Goal: Task Accomplishment & Management: Use online tool/utility

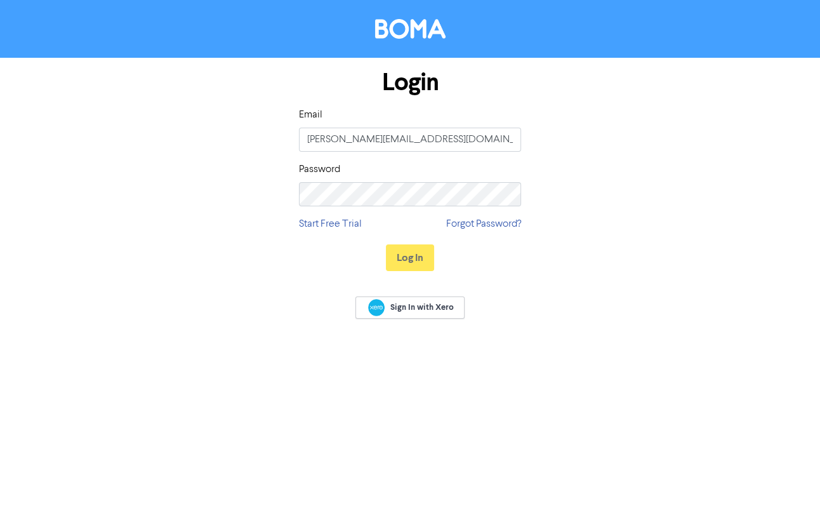
click at [432, 237] on div "Log In" at bounding box center [410, 258] width 222 height 52
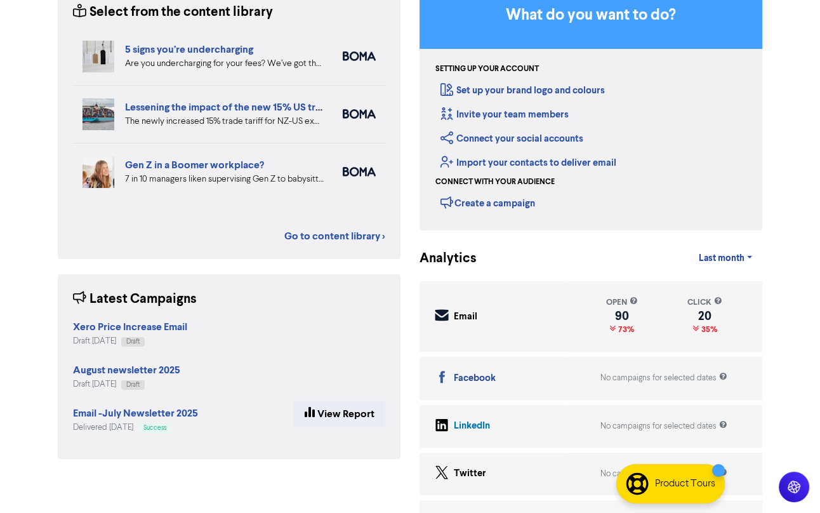
scroll to position [150, 0]
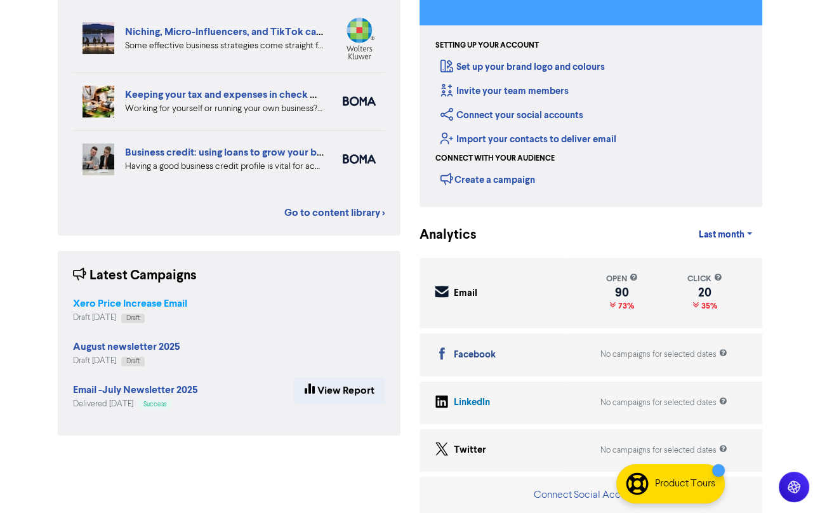
click at [125, 299] on strong "Xero Price Increase Email" at bounding box center [130, 303] width 114 height 13
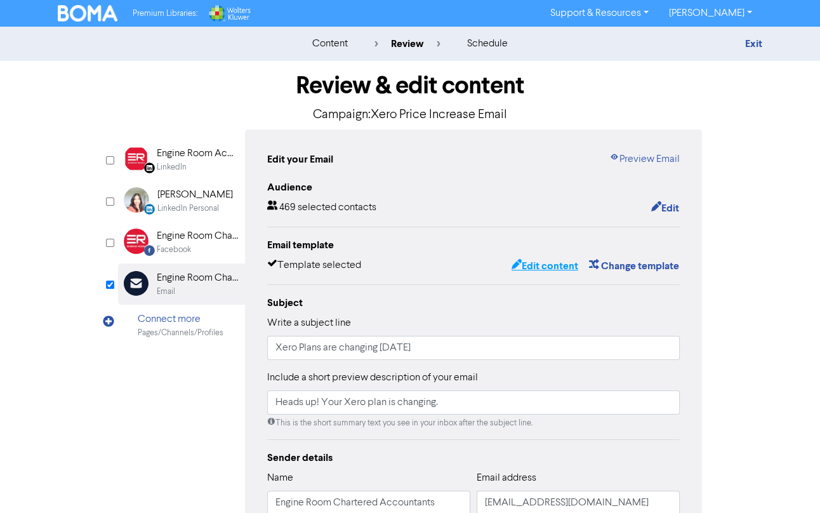
click at [542, 258] on button "Edit content" at bounding box center [545, 266] width 68 height 16
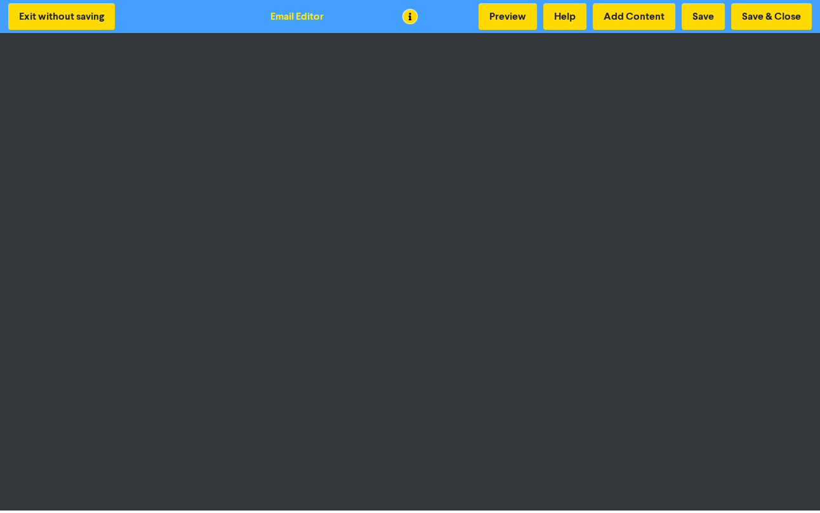
scroll to position [3, 0]
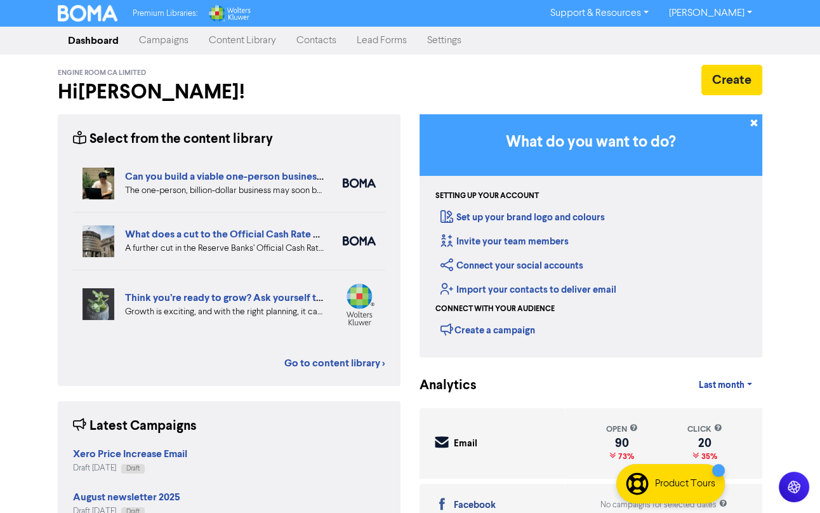
scroll to position [150, 0]
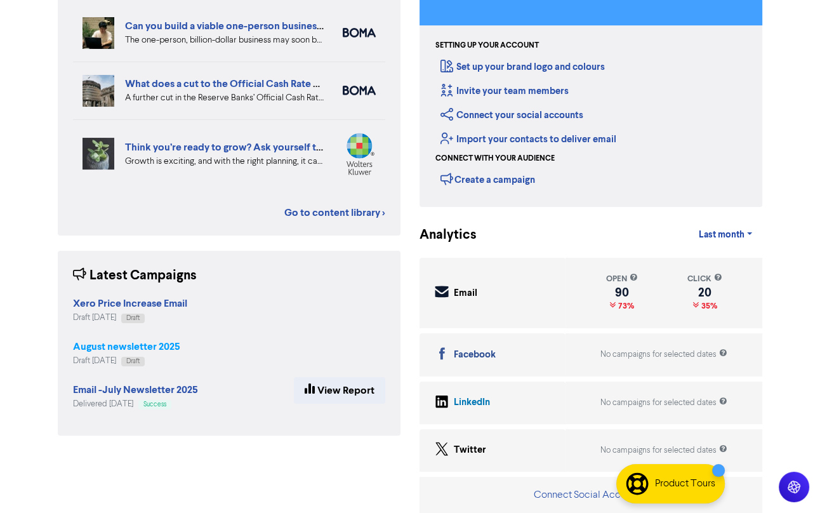
click at [152, 346] on strong "August newsletter 2025" at bounding box center [126, 346] width 107 height 13
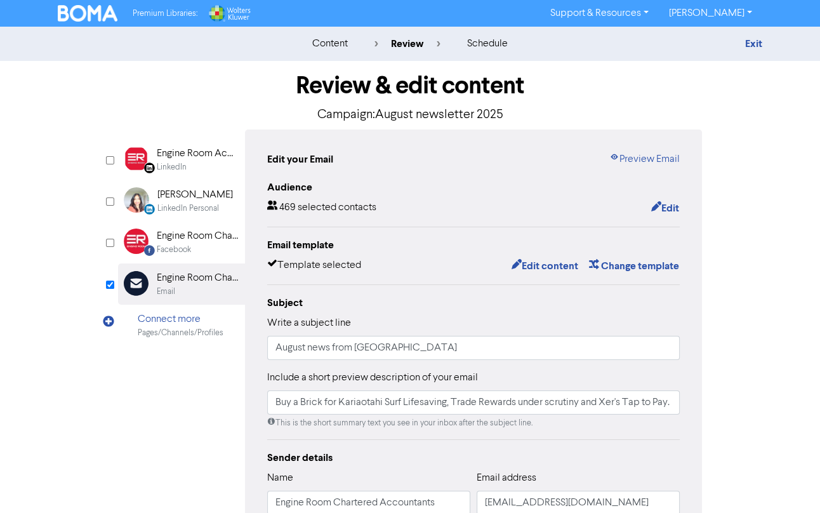
scroll to position [150, 0]
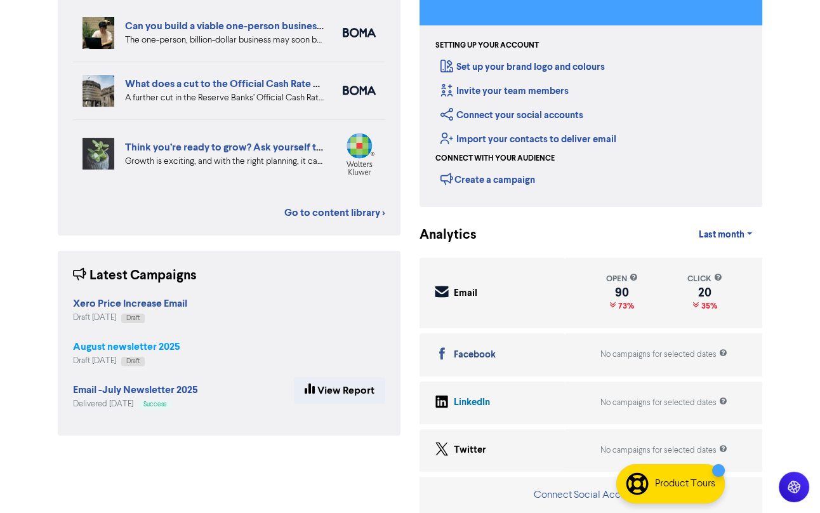
click at [152, 344] on strong "August newsletter 2025" at bounding box center [126, 346] width 107 height 13
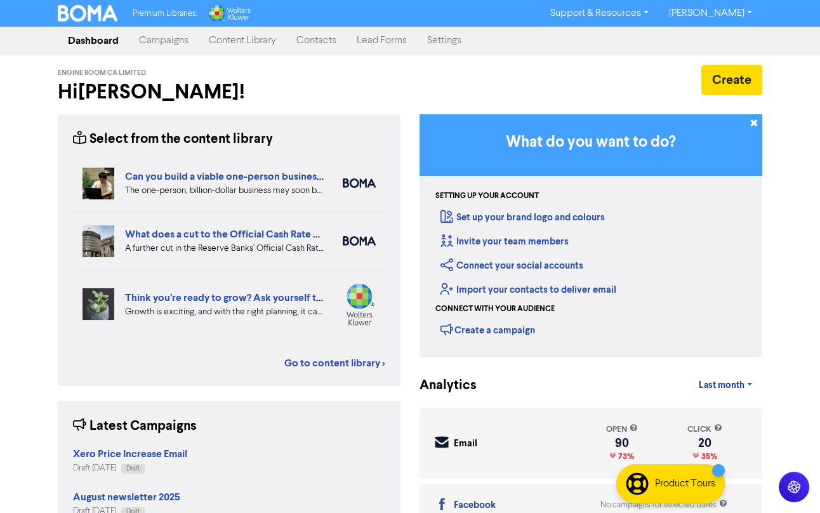
scroll to position [150, 0]
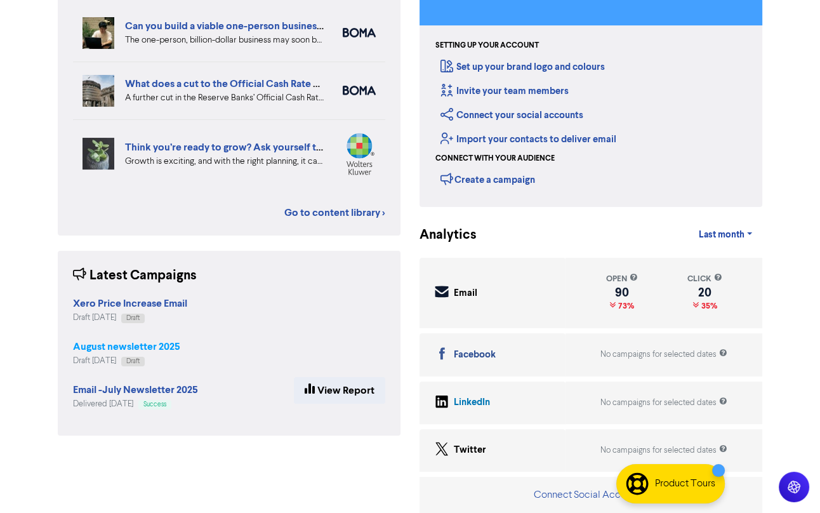
click at [123, 343] on strong "August newsletter 2025" at bounding box center [126, 346] width 107 height 13
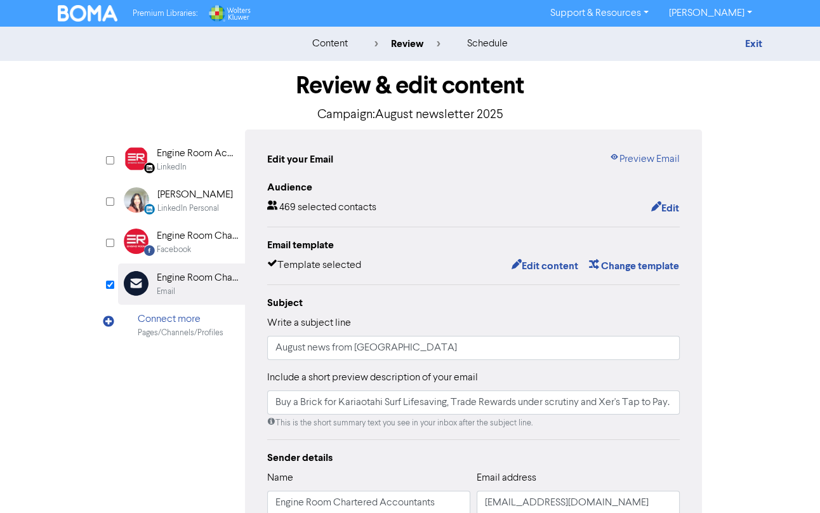
click at [322, 46] on div "content" at bounding box center [330, 43] width 36 height 15
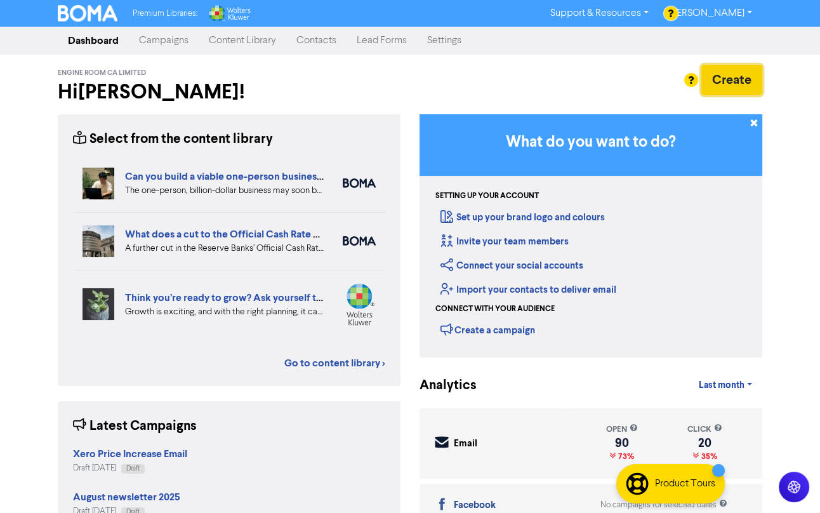
click at [737, 84] on button "Create" at bounding box center [731, 80] width 61 height 30
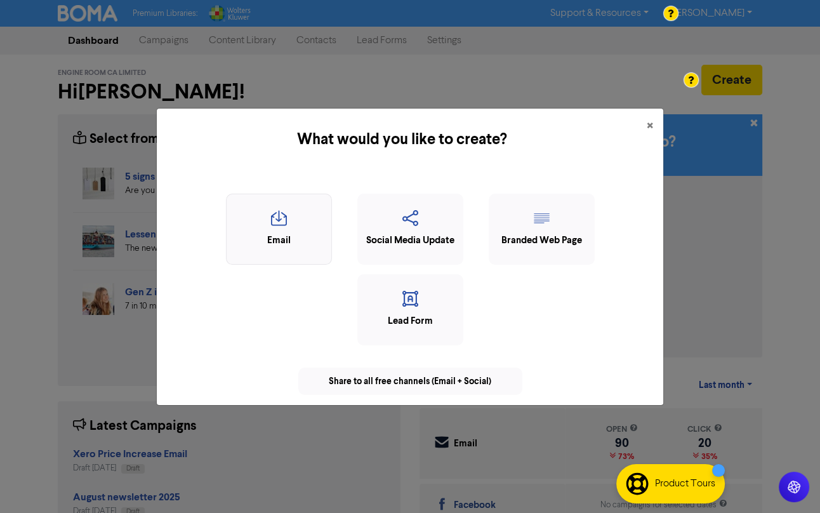
click at [296, 221] on icon "button" at bounding box center [279, 222] width 92 height 24
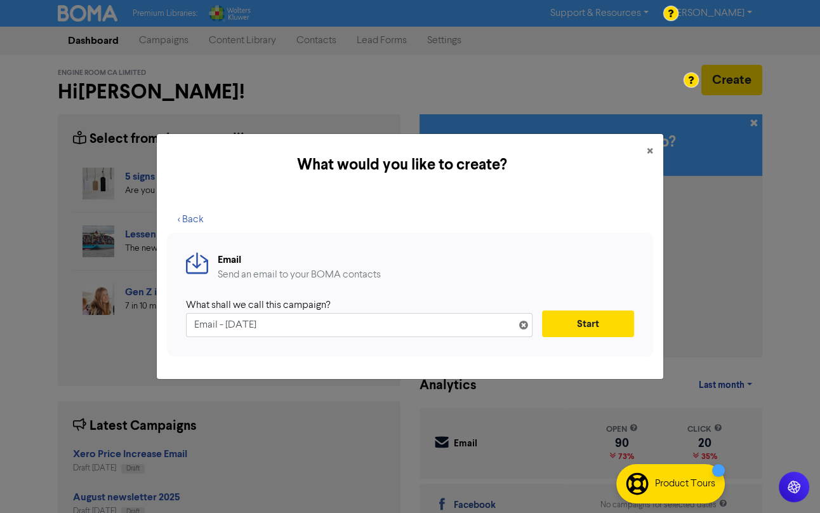
click at [249, 317] on input "Email - [DATE]" at bounding box center [359, 325] width 346 height 24
drag, startPoint x: 263, startPoint y: 324, endPoint x: 227, endPoint y: 320, distance: 35.7
click at [227, 321] on input "Email - [DATE]" at bounding box center [359, 325] width 346 height 24
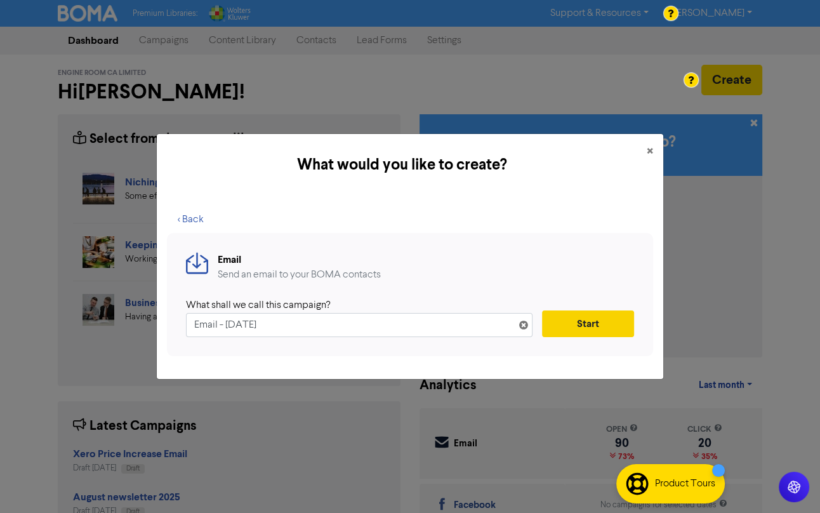
type input "Email - [DATE]"
click at [586, 329] on button "Start" at bounding box center [588, 323] width 92 height 27
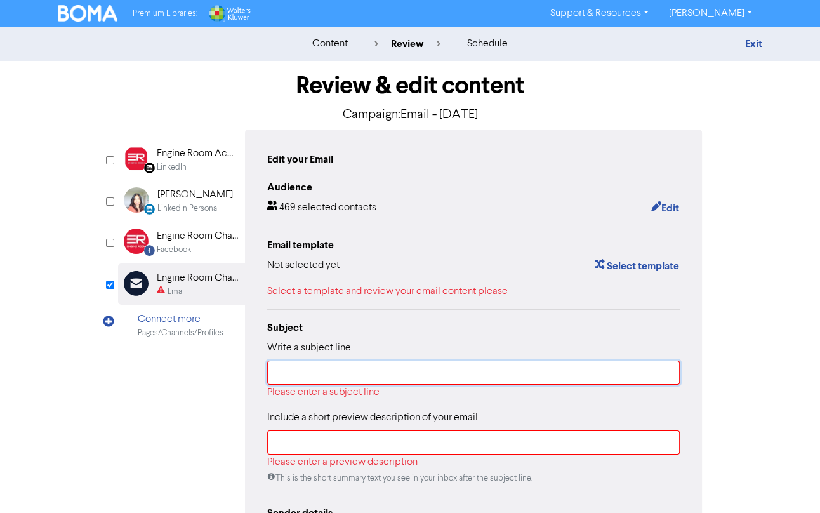
click at [374, 373] on input "text" at bounding box center [473, 372] width 412 height 24
type input "A"
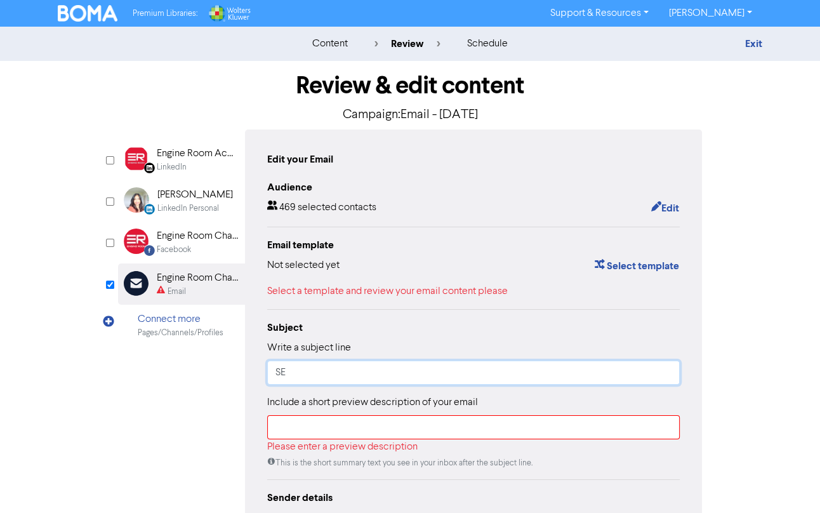
type input "S"
type input "The latest from [GEOGRAPHIC_DATA]"
click at [338, 413] on div "Include a short preview description of your email Please enter a preview descri…" at bounding box center [473, 432] width 412 height 74
click at [355, 421] on input "text" at bounding box center [473, 427] width 412 height 24
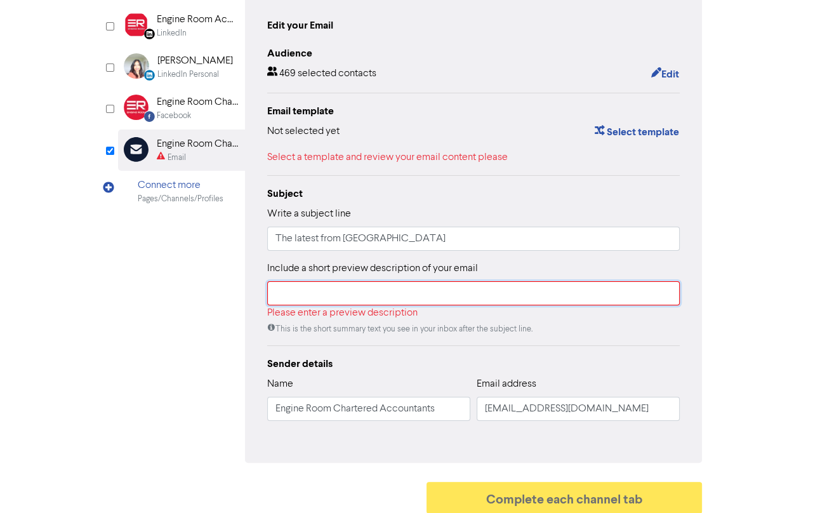
scroll to position [140, 0]
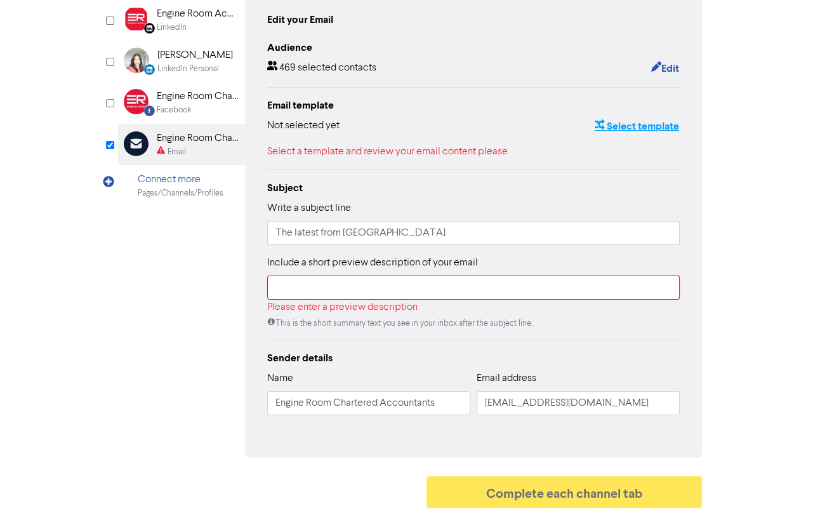
click at [645, 119] on button "Select template" at bounding box center [637, 126] width 86 height 16
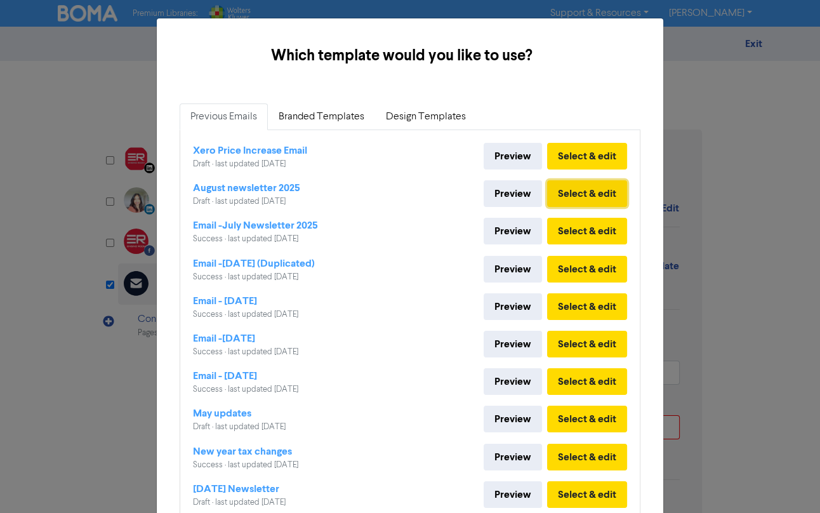
click at [573, 199] on button "Select & edit" at bounding box center [587, 193] width 80 height 27
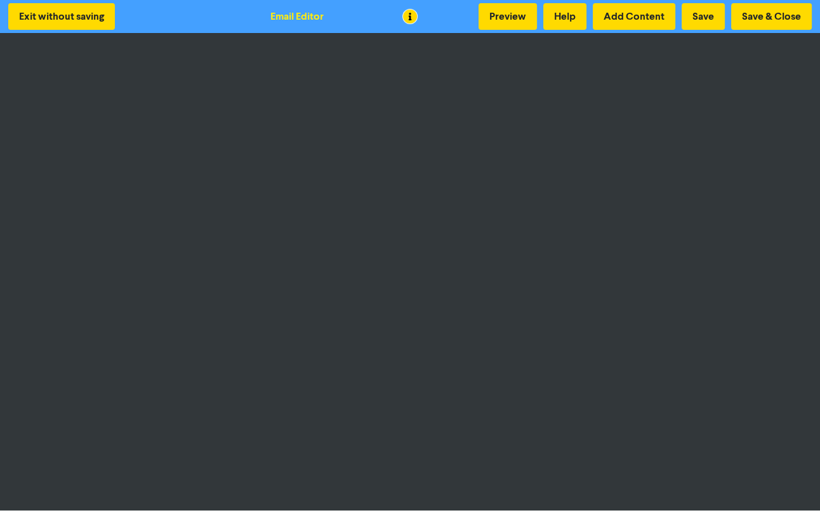
scroll to position [3, 0]
